Goal: Task Accomplishment & Management: Manage account settings

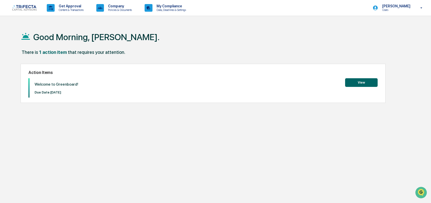
click at [353, 85] on button "View" at bounding box center [361, 82] width 33 height 9
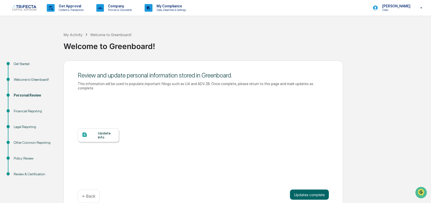
scroll to position [14, 0]
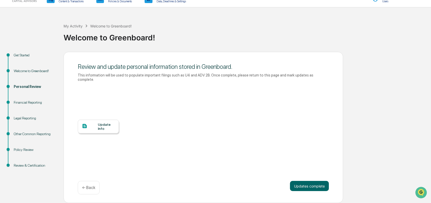
click at [103, 125] on div "Update Info" at bounding box center [106, 126] width 17 height 8
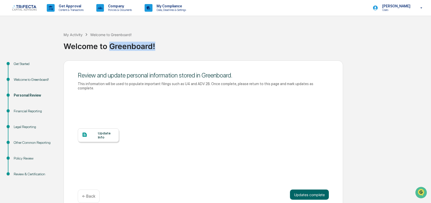
drag, startPoint x: 109, startPoint y: 53, endPoint x: 158, endPoint y: 53, distance: 48.8
click at [158, 51] on div "Welcome to Greenboard!" at bounding box center [246, 44] width 365 height 13
drag, startPoint x: 96, startPoint y: 50, endPoint x: 57, endPoint y: 59, distance: 39.6
click at [57, 59] on div "My Activity Welcome to Greenboard! Welcome to Greenboard! Get Started Welcome t…" at bounding box center [215, 118] width 431 height 188
click at [184, 74] on div "Review and update personal information stored in Greenboard. This information w…" at bounding box center [203, 135] width 279 height 151
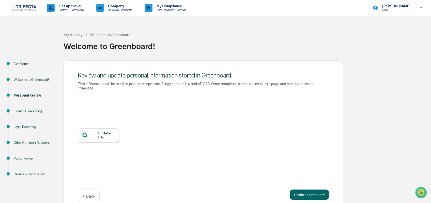
scroll to position [14, 0]
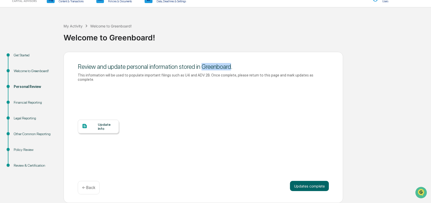
drag, startPoint x: 202, startPoint y: 73, endPoint x: 231, endPoint y: 73, distance: 28.5
click at [231, 70] on div "Review and update personal information stored in Greenboard." at bounding box center [203, 66] width 251 height 7
click at [279, 138] on div "Update Info" at bounding box center [203, 130] width 251 height 91
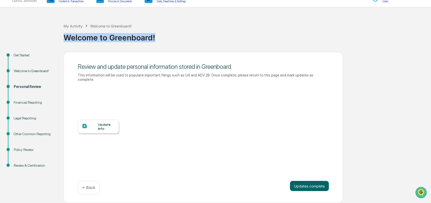
drag, startPoint x: 158, startPoint y: 37, endPoint x: 59, endPoint y: 40, distance: 98.9
click at [59, 40] on div "My Activity Welcome to Greenboard! Welcome to Greenboard! Get Started Welcome t…" at bounding box center [215, 109] width 431 height 188
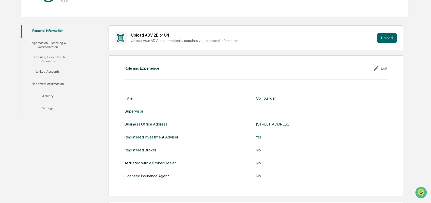
scroll to position [102, 0]
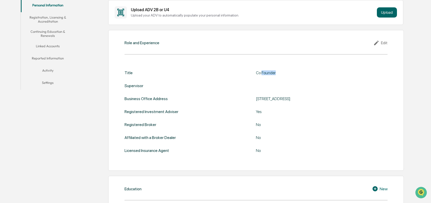
drag, startPoint x: 261, startPoint y: 73, endPoint x: 275, endPoint y: 72, distance: 13.5
click at [275, 72] on div "Co Founder" at bounding box center [319, 72] width 127 height 5
drag, startPoint x: 263, startPoint y: 99, endPoint x: 285, endPoint y: 100, distance: 21.6
click at [285, 100] on div "[STREET_ADDRESS]" at bounding box center [319, 98] width 127 height 5
drag, startPoint x: 287, startPoint y: 99, endPoint x: 309, endPoint y: 101, distance: 22.4
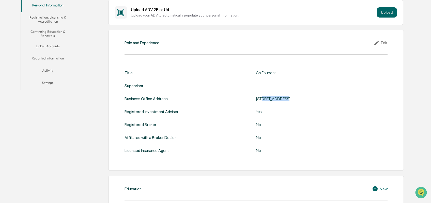
click at [309, 101] on div "[STREET_ADDRESS]" at bounding box center [319, 98] width 127 height 5
click at [268, 153] on div "No" at bounding box center [319, 150] width 127 height 5
click at [259, 142] on div "Title Co Founder Supervisor Business Office Address [STREET_ADDRESS] Registered…" at bounding box center [256, 111] width 263 height 83
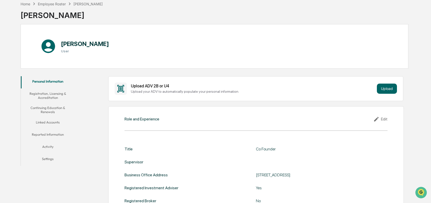
scroll to position [51, 0]
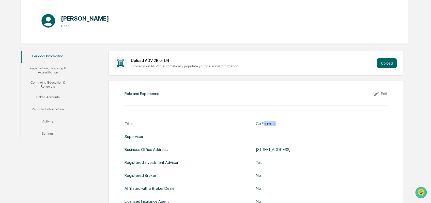
drag, startPoint x: 263, startPoint y: 123, endPoint x: 278, endPoint y: 125, distance: 15.3
click at [278, 125] on div "Co Founder" at bounding box center [319, 123] width 127 height 5
click at [255, 108] on div "Role and Experience Edit Title Co Founder Supervisor Business Office Address [S…" at bounding box center [256, 151] width 296 height 141
drag, startPoint x: 256, startPoint y: 123, endPoint x: 278, endPoint y: 124, distance: 22.1
click at [278, 124] on div "Co Founder" at bounding box center [319, 123] width 127 height 5
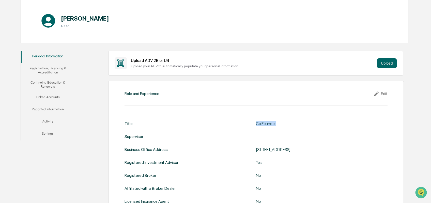
click at [280, 124] on div "Co Founder" at bounding box center [319, 123] width 127 height 5
